Goal: Information Seeking & Learning: Learn about a topic

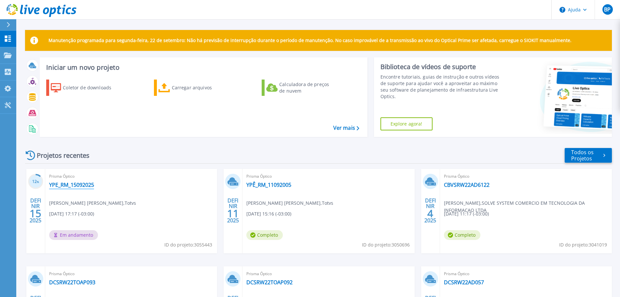
click at [82, 186] on font "YPE_RM_15092025" at bounding box center [71, 184] width 45 height 7
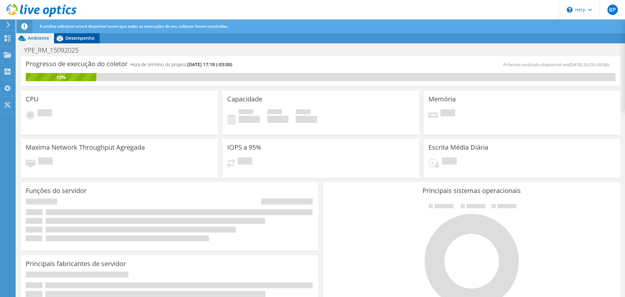
click at [81, 25] on span "A análise adicional estará disponível assim que todas as execuções do seu colle…" at bounding box center [134, 26] width 189 height 6
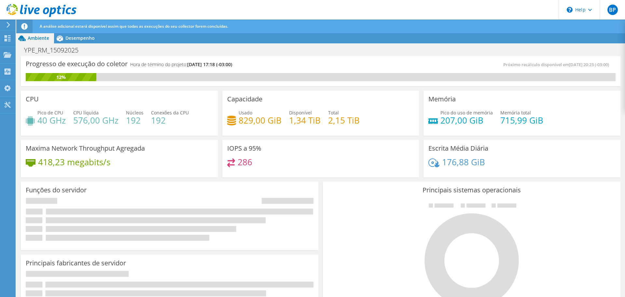
click at [81, 32] on div "A análise adicional estará disponível assim que todas as execuções do seu colle…" at bounding box center [332, 27] width 589 height 14
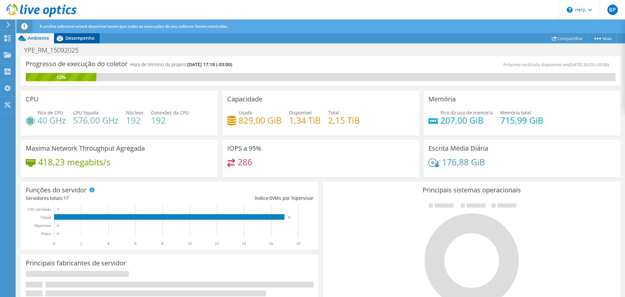
click at [79, 37] on span "Desempenho" at bounding box center [79, 38] width 29 height 6
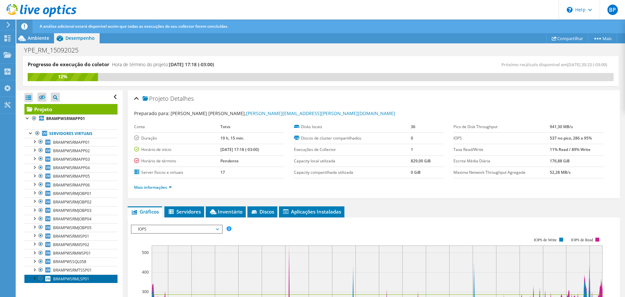
click at [70, 280] on span "BRAMPWSRMLSP01" at bounding box center [71, 279] width 36 height 6
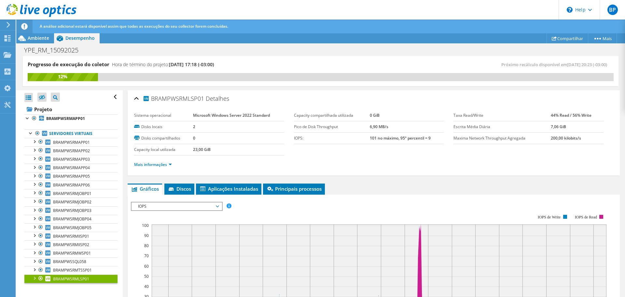
click at [158, 208] on span "IOPS" at bounding box center [177, 206] width 84 height 8
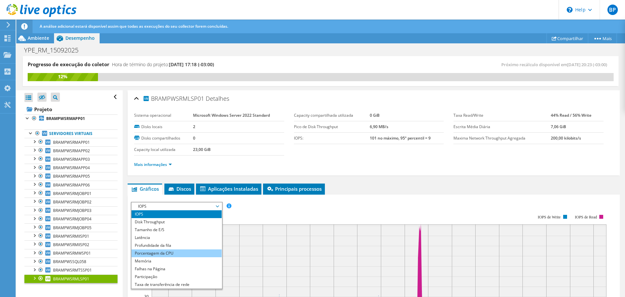
click at [133, 252] on li "Porcentagem da CPU" at bounding box center [177, 253] width 90 height 8
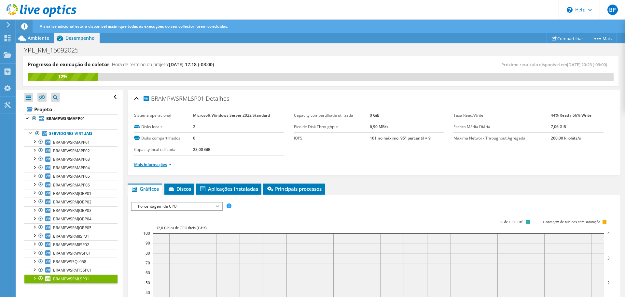
click at [148, 164] on link "Mais informações" at bounding box center [153, 164] width 38 height 6
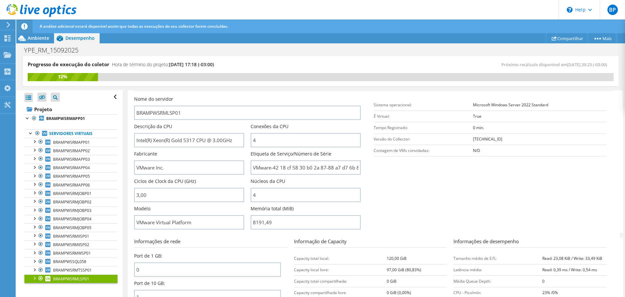
scroll to position [163, 0]
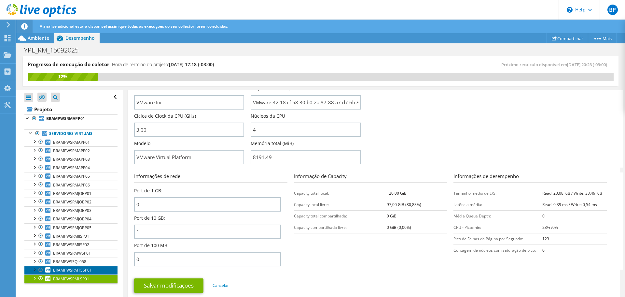
click at [71, 270] on span "BRAMPWSRMTSSP01" at bounding box center [72, 270] width 39 height 6
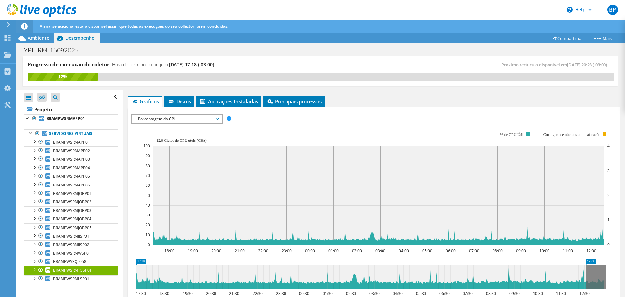
scroll to position [64, 0]
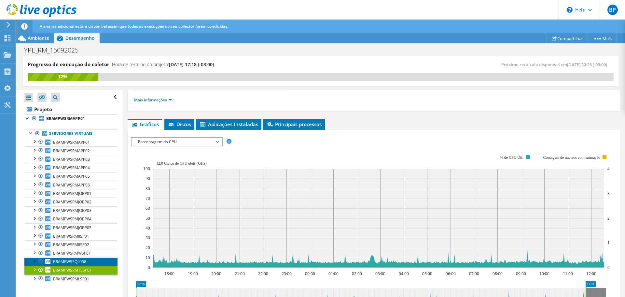
click at [57, 260] on span "BRAMPWSSQL058" at bounding box center [69, 262] width 33 height 6
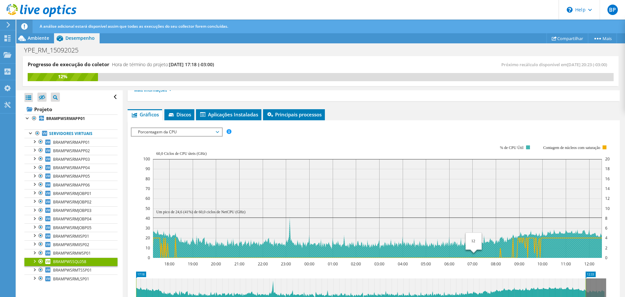
scroll to position [97, 0]
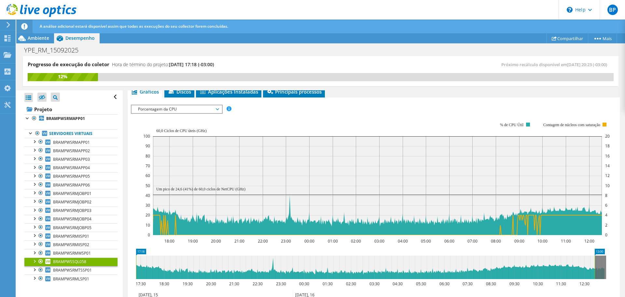
drag, startPoint x: 586, startPoint y: 264, endPoint x: 610, endPoint y: 261, distance: 24.2
click at [610, 261] on icon "17:18 13:00 17:30 18:30 19:30 20:30 21:30 22:30 23:30 00:30 01:30 02:30 03:30 0…" at bounding box center [371, 274] width 481 height 52
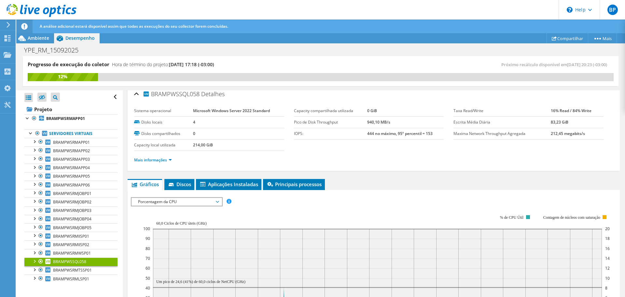
scroll to position [0, 0]
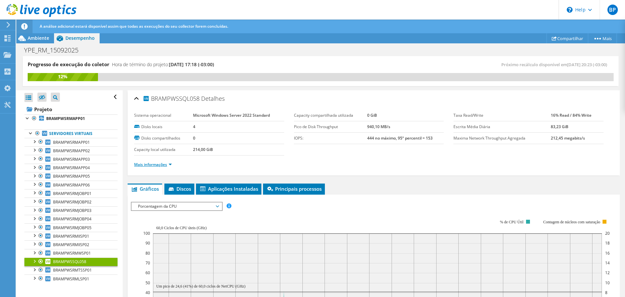
click at [163, 164] on link "Mais informações" at bounding box center [153, 164] width 38 height 6
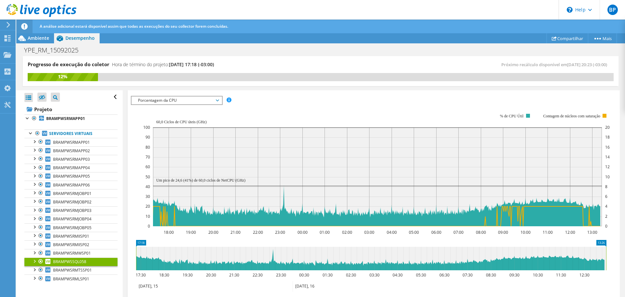
scroll to position [423, 0]
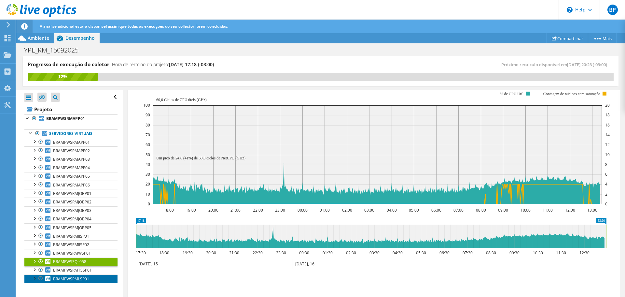
click at [78, 278] on span "BRAMPWSRMLSP01" at bounding box center [71, 279] width 36 height 6
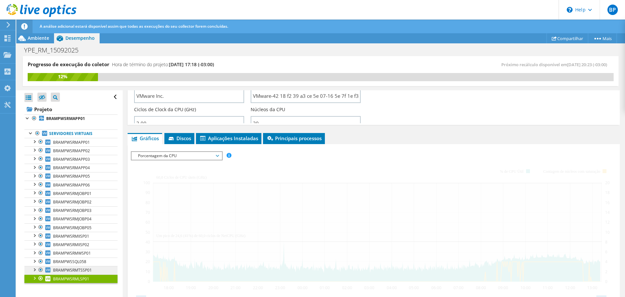
scroll to position [128, 0]
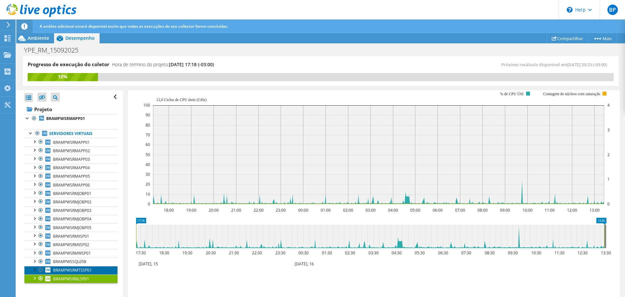
click at [78, 270] on span "BRAMPWSRMTSSP01" at bounding box center [72, 270] width 39 height 6
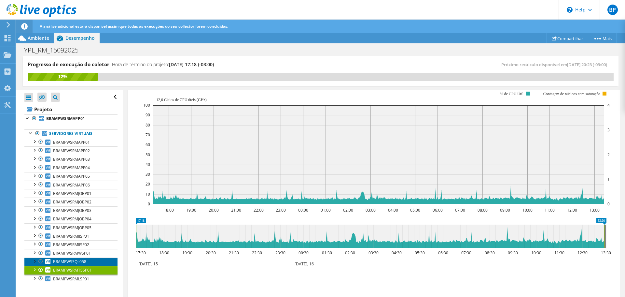
click at [77, 264] on link "BRAMPWSSQL058" at bounding box center [70, 261] width 93 height 8
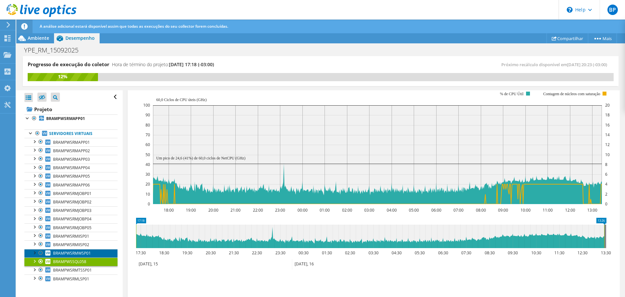
click at [80, 254] on span "BRAMPWSRMWSP01" at bounding box center [72, 253] width 38 height 6
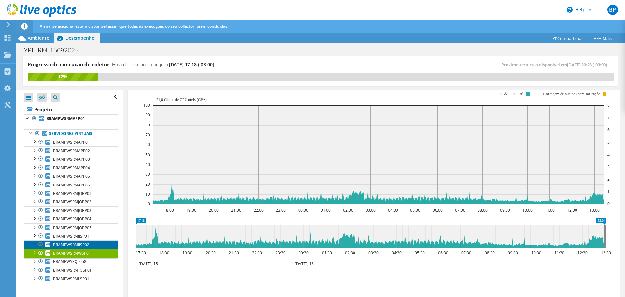
click at [86, 246] on span "BRAMPWSRMIISP02" at bounding box center [71, 245] width 36 height 6
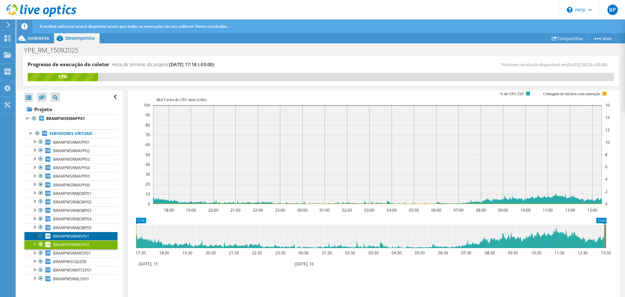
click at [84, 235] on span "BRAMPWSRMIISP01" at bounding box center [71, 236] width 36 height 6
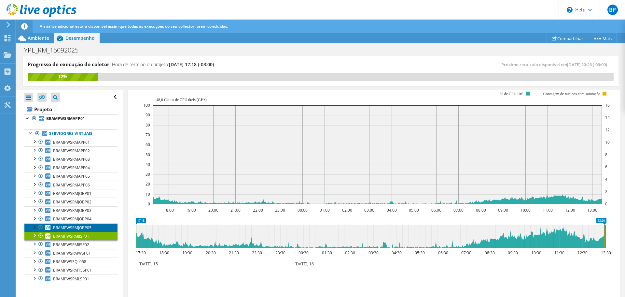
click at [79, 227] on span "BRAMPWSRMJOBP05" at bounding box center [72, 228] width 38 height 6
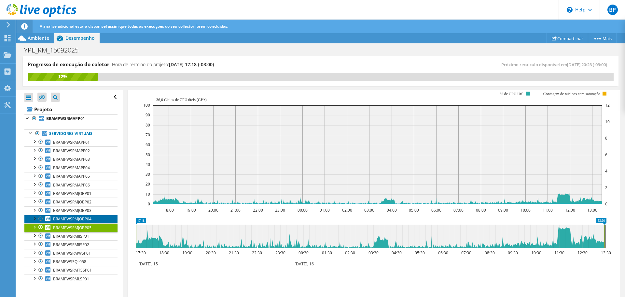
click at [81, 220] on span "BRAMPWSRMJOBP04" at bounding box center [72, 219] width 38 height 6
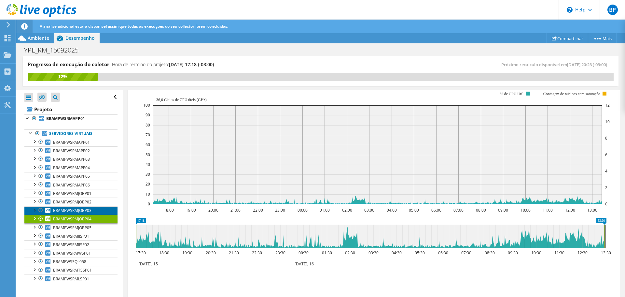
click at [85, 210] on span "BRAMPWSRMJOBP03" at bounding box center [72, 210] width 38 height 6
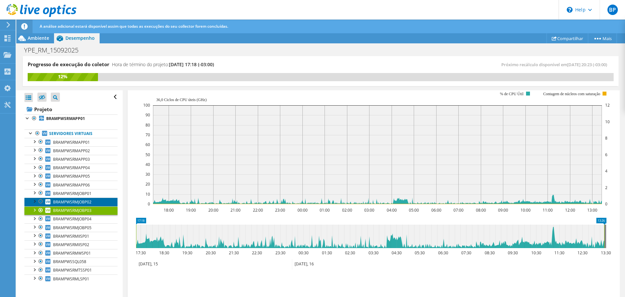
click at [83, 200] on span "BRAMPWSRMJOBP02" at bounding box center [72, 202] width 38 height 6
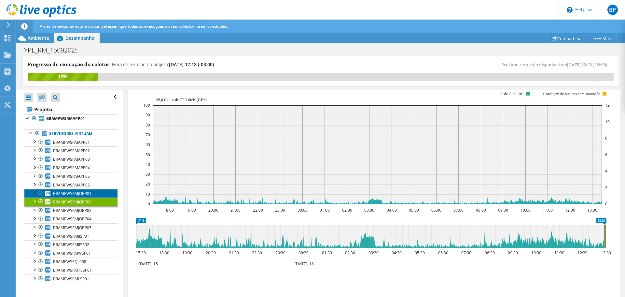
click at [83, 192] on span "BRAMPWSRMJOBP01" at bounding box center [72, 193] width 38 height 6
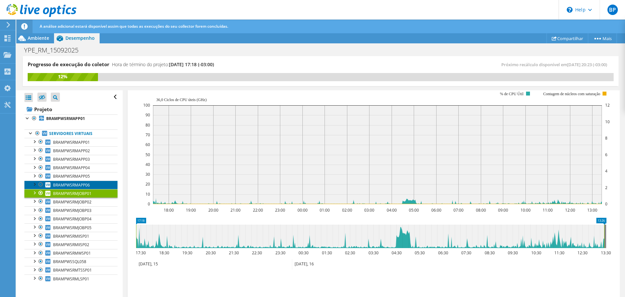
click at [86, 185] on span "BRAMPWSRMAPP06" at bounding box center [71, 185] width 37 height 6
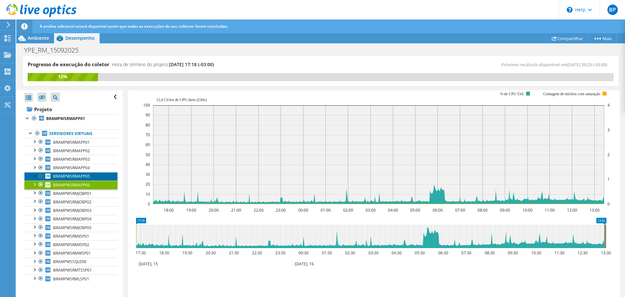
click at [85, 178] on span "BRAMPWSRMAPP05" at bounding box center [71, 176] width 37 height 6
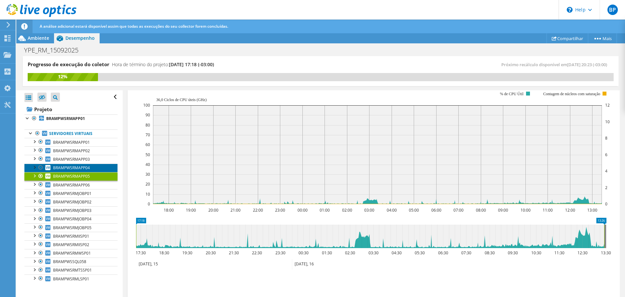
click at [85, 170] on span "BRAMPWSRMAPP04" at bounding box center [71, 168] width 37 height 6
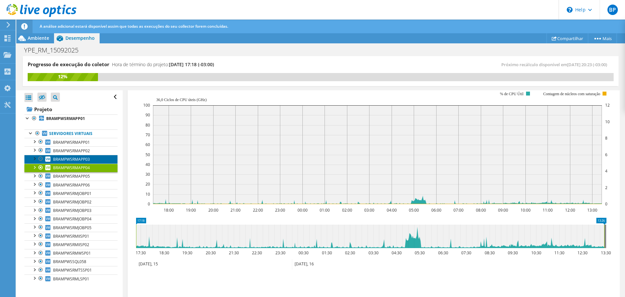
click at [83, 161] on span "BRAMPWSRMAPP03" at bounding box center [71, 159] width 37 height 6
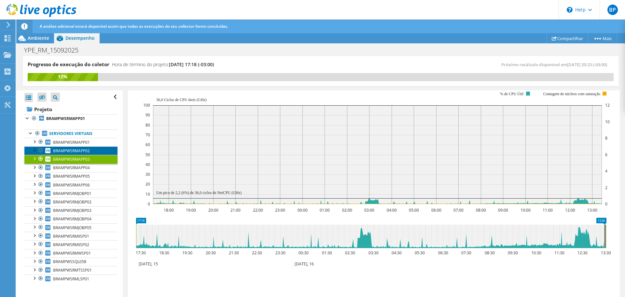
click at [84, 151] on span "BRAMPWSRMAPP02" at bounding box center [71, 151] width 37 height 6
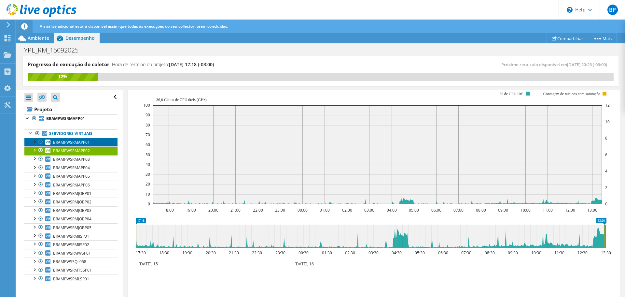
click at [83, 144] on span "BRAMPWSRMAPP01" at bounding box center [71, 142] width 37 height 6
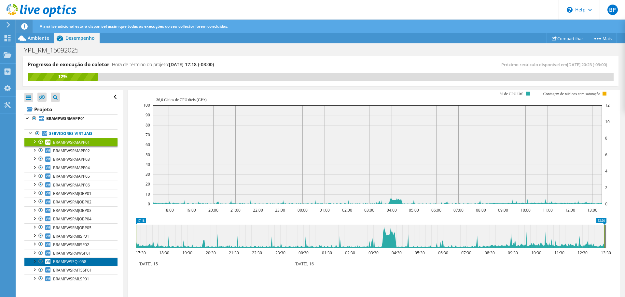
click at [66, 261] on span "BRAMPWSSQL058" at bounding box center [69, 262] width 33 height 6
